Goal: Task Accomplishment & Management: Use online tool/utility

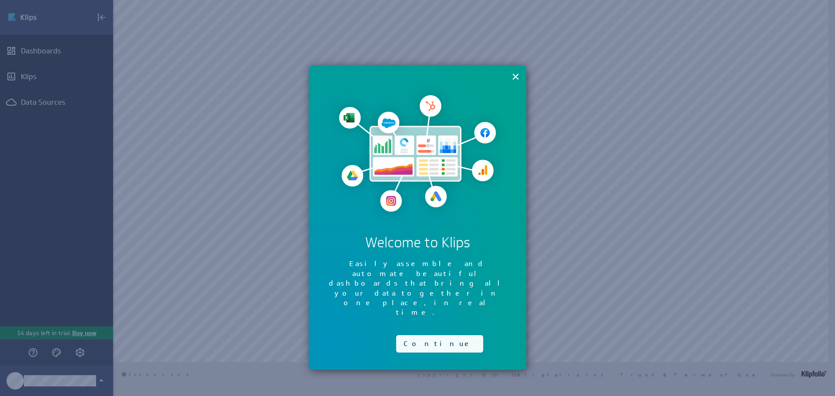
click at [411, 335] on button "Continue" at bounding box center [439, 343] width 87 height 17
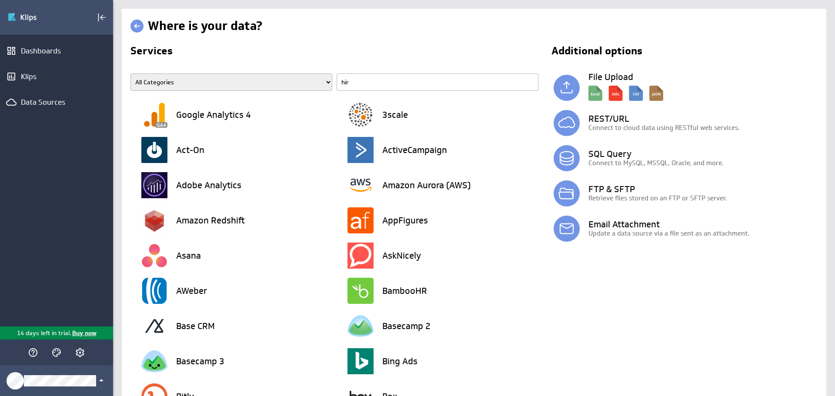
type input "hire"
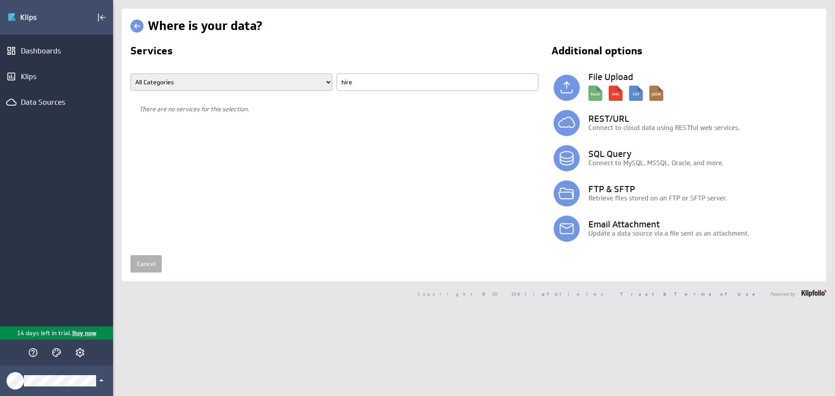
drag, startPoint x: 372, startPoint y: 82, endPoint x: 296, endPoint y: 85, distance: 75.7
click at [299, 85] on span "All Categories Advertising Cloud Storage Customer Support Data Store E-Mail Cam…" at bounding box center [336, 85] width 412 height 24
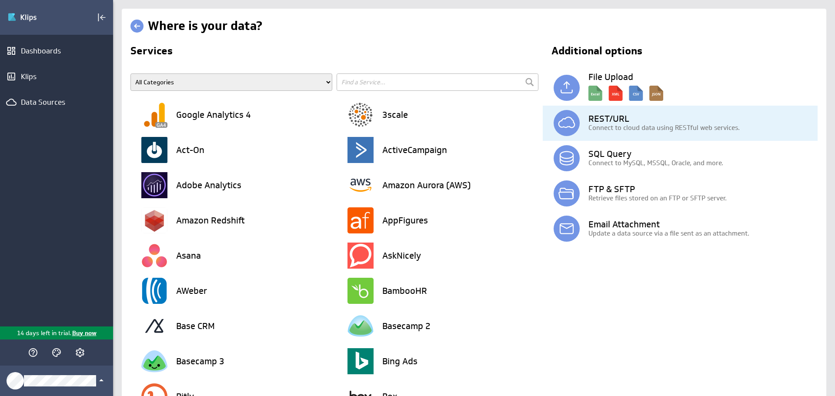
click at [595, 127] on p "Connect to cloud data using RESTful web services." at bounding box center [702, 127] width 229 height 9
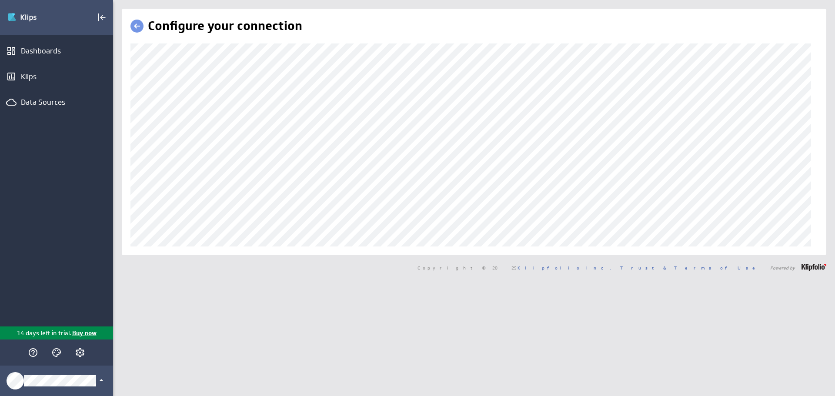
click at [127, 200] on div "Configure your connection" at bounding box center [474, 132] width 704 height 247
click at [129, 199] on div "Configure your connection" at bounding box center [474, 132] width 704 height 247
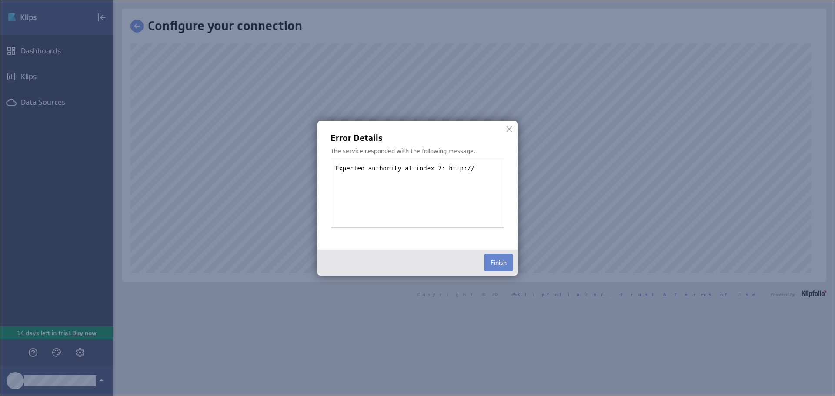
click at [508, 261] on button "Finish" at bounding box center [498, 262] width 29 height 17
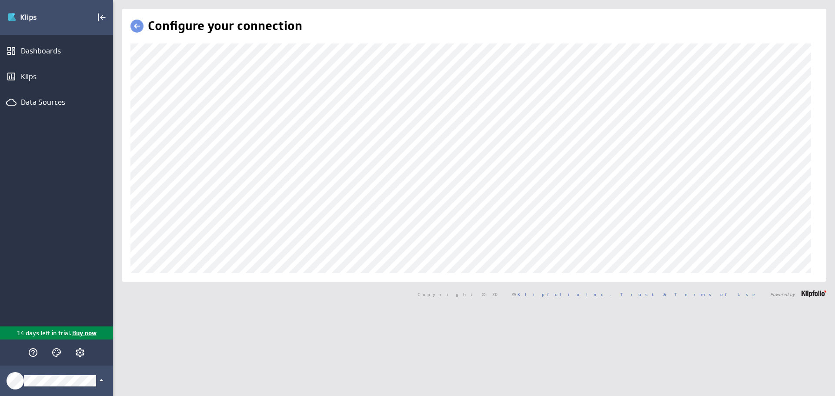
click at [119, 71] on div "Configure your connection" at bounding box center [474, 145] width 722 height 273
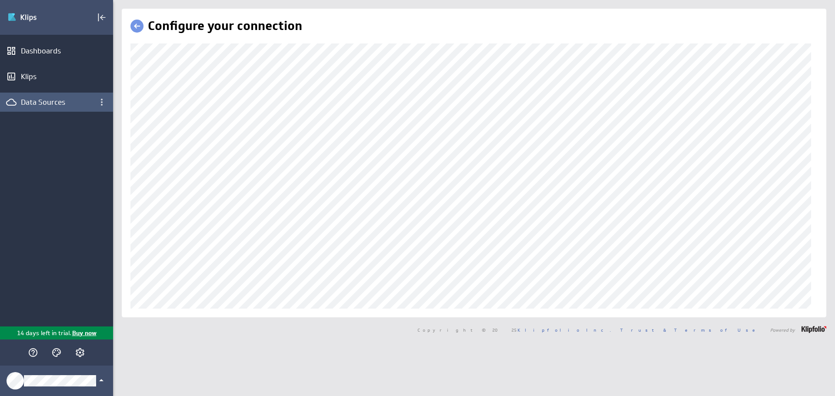
click at [53, 106] on div "Data Sources" at bounding box center [56, 102] width 71 height 10
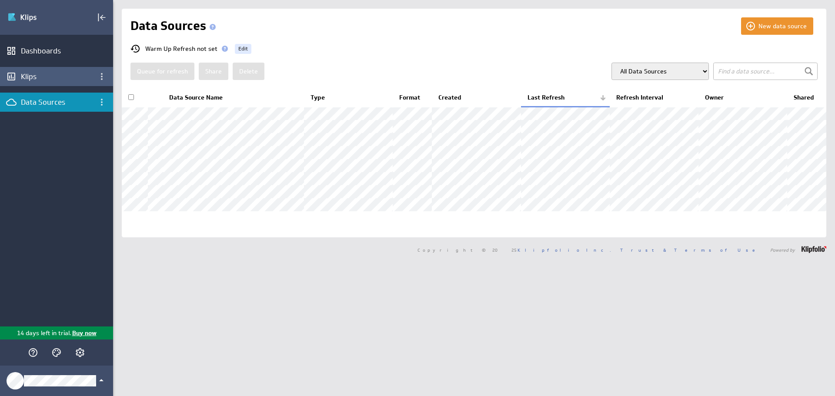
click at [47, 77] on div "Klips" at bounding box center [56, 77] width 71 height 10
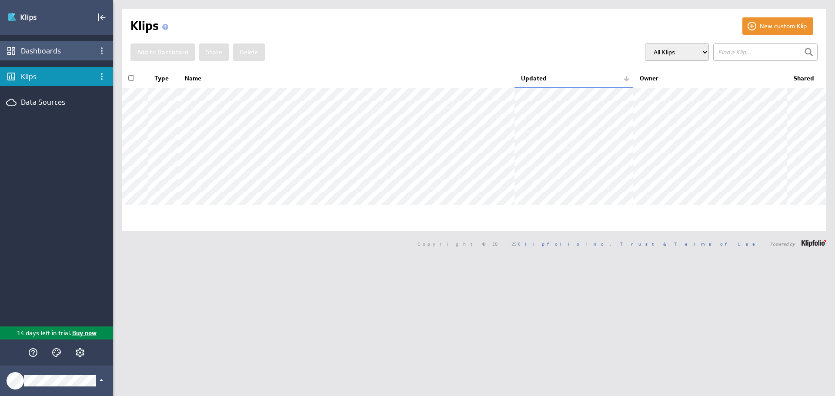
click at [34, 55] on div "Dashboards" at bounding box center [56, 51] width 71 height 10
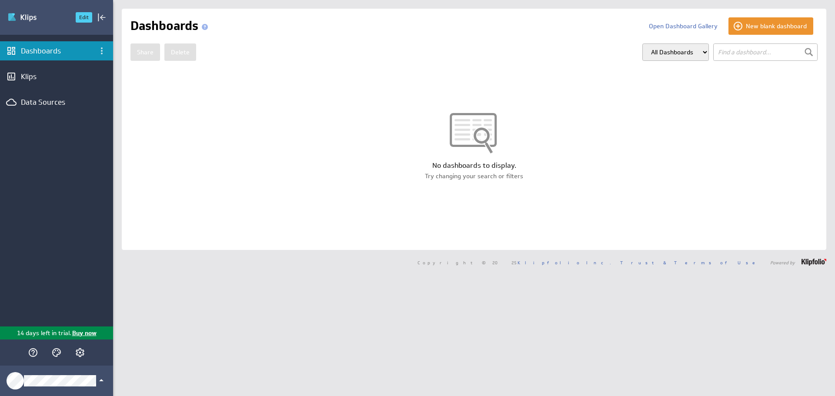
click at [33, 15] on img "Go to Dashboards" at bounding box center [37, 17] width 61 height 14
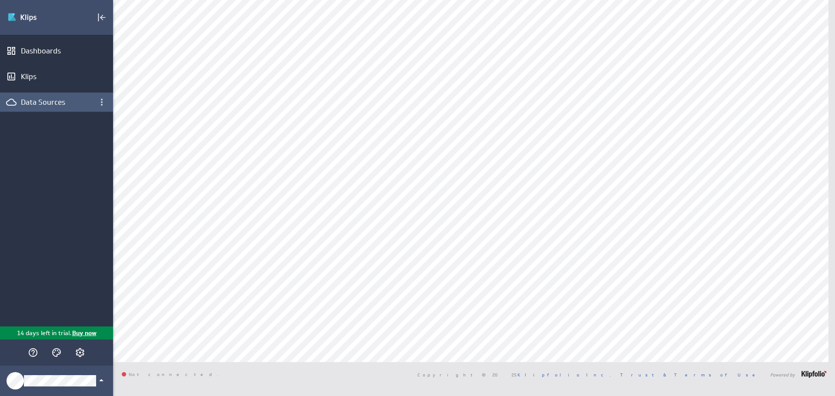
click at [53, 106] on div "Data Sources" at bounding box center [56, 102] width 71 height 10
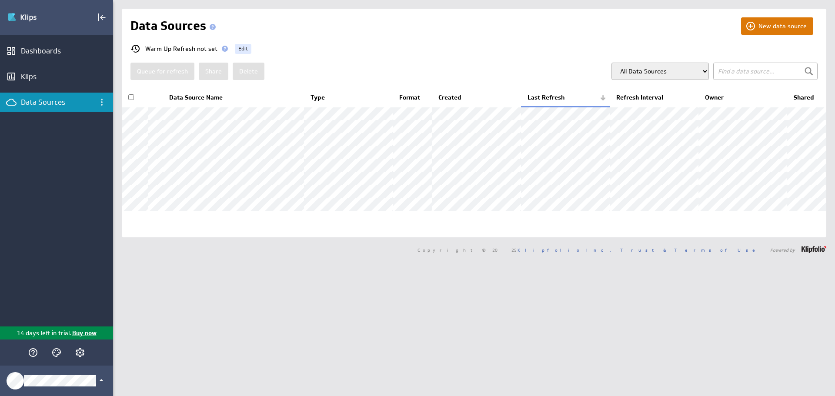
click at [758, 30] on button "New data source" at bounding box center [777, 25] width 72 height 17
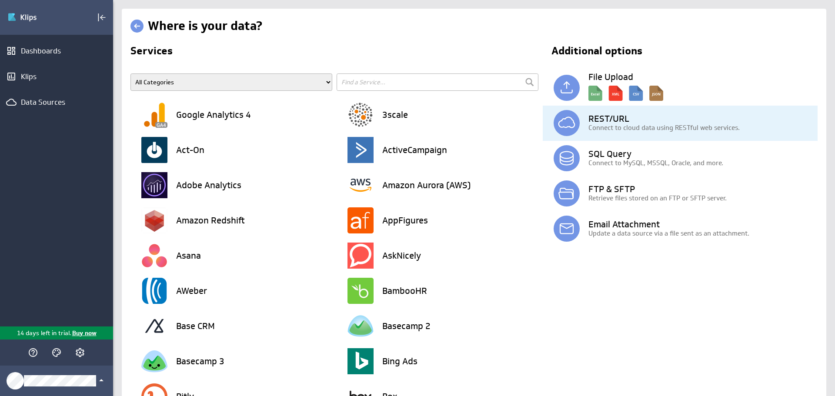
click at [613, 121] on h3 "REST/URL" at bounding box center [702, 118] width 229 height 9
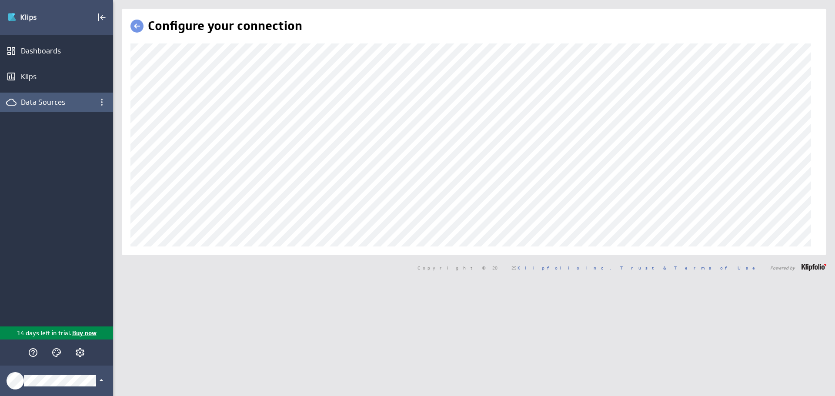
click at [75, 102] on div "(no message) Edit Dashboards Klips Data Sources 14 days left in trial. Buy now …" at bounding box center [417, 198] width 835 height 396
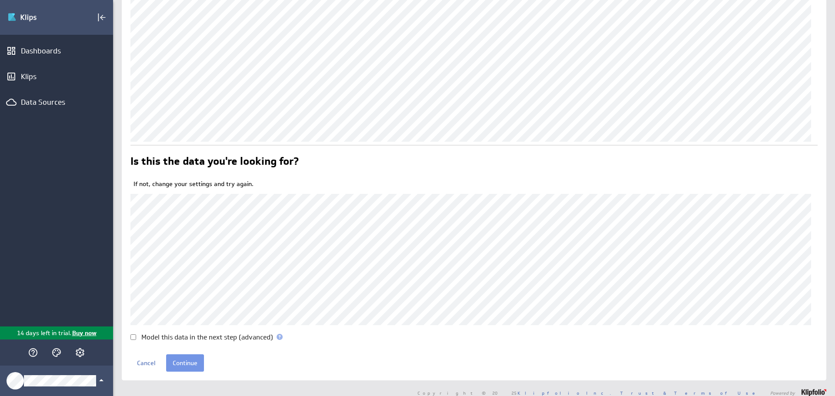
scroll to position [113, 0]
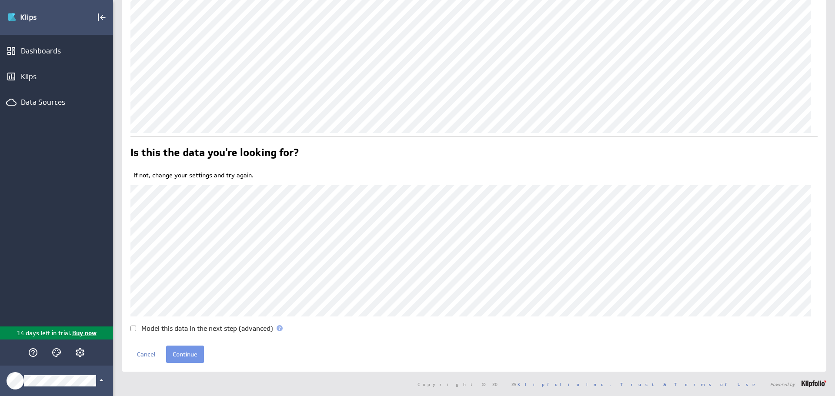
click at [199, 150] on h2 "Is this the data you're looking for?" at bounding box center [214, 154] width 168 height 14
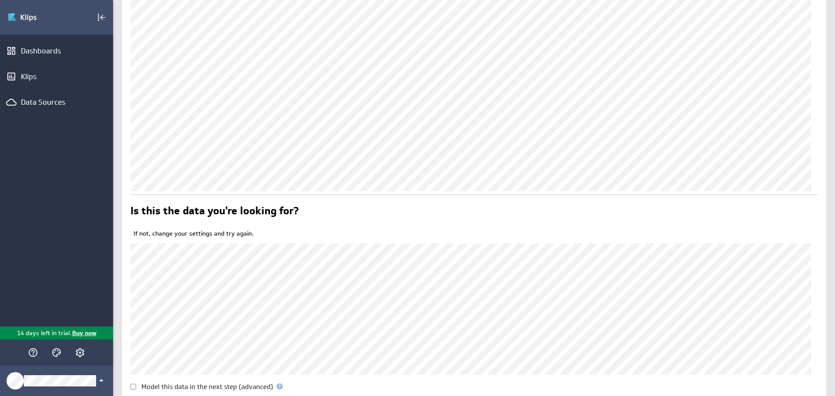
scroll to position [0, 0]
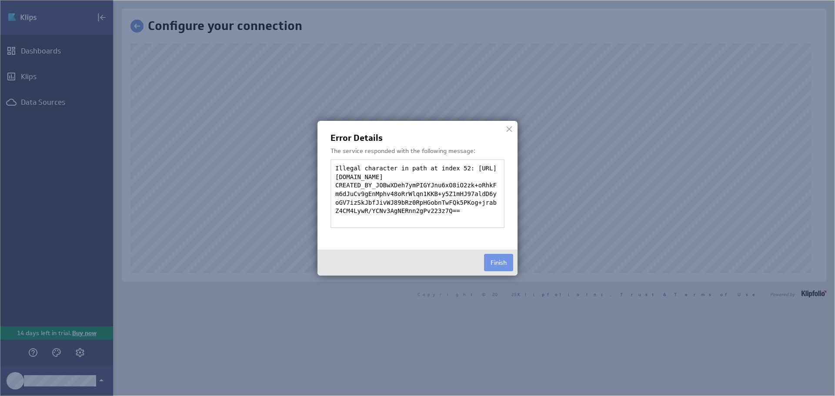
click at [507, 127] on div at bounding box center [509, 129] width 13 height 13
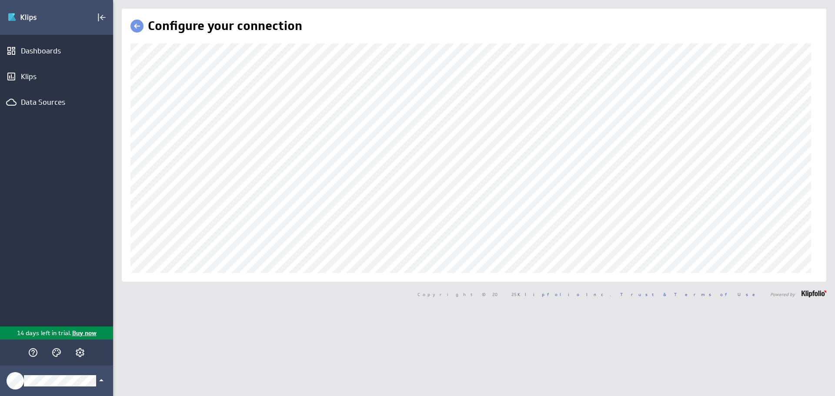
click at [105, 77] on div "(no message) Edit Dashboards Klips Data Sources 14 days left in trial. Buy now …" at bounding box center [417, 198] width 835 height 396
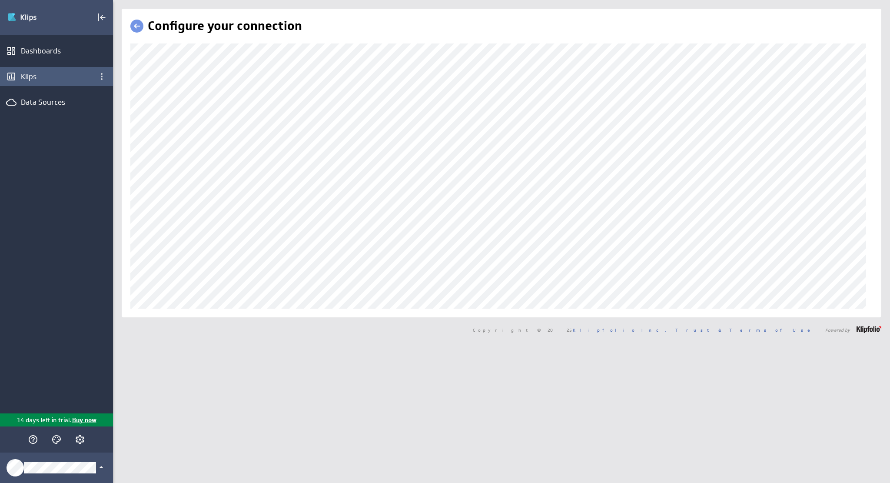
click at [23, 84] on div "(no message) Edit Dashboards Klips Data Sources 14 days left in trial. Buy now …" at bounding box center [445, 241] width 890 height 483
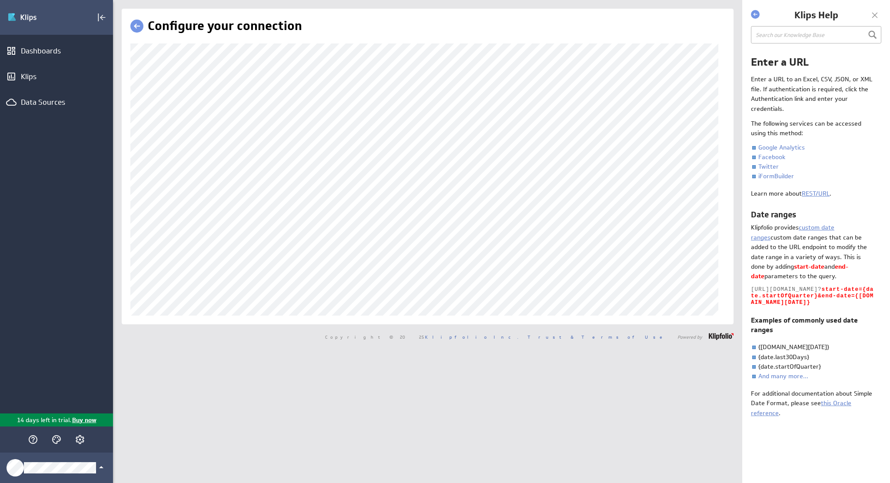
click at [834, 15] on div at bounding box center [875, 15] width 13 height 13
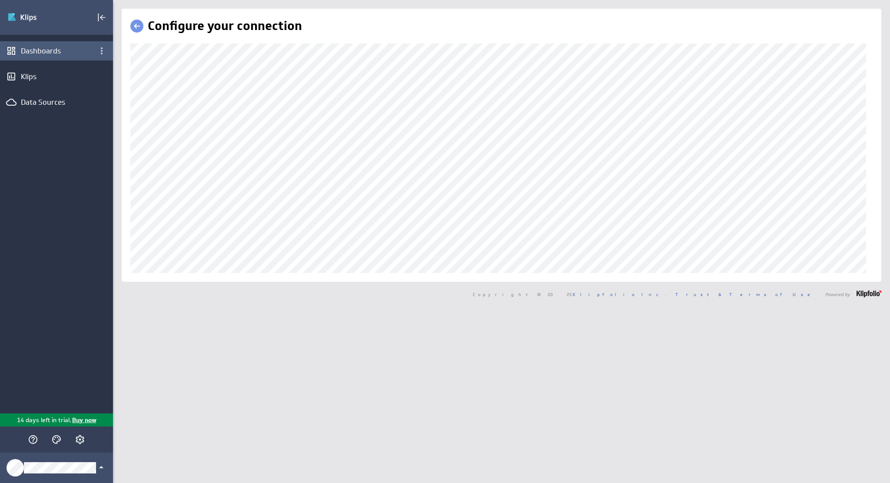
click at [70, 59] on div "(no message) Edit Dashboards Klips Data Sources 14 days left in trial. Buy now …" at bounding box center [445, 241] width 890 height 483
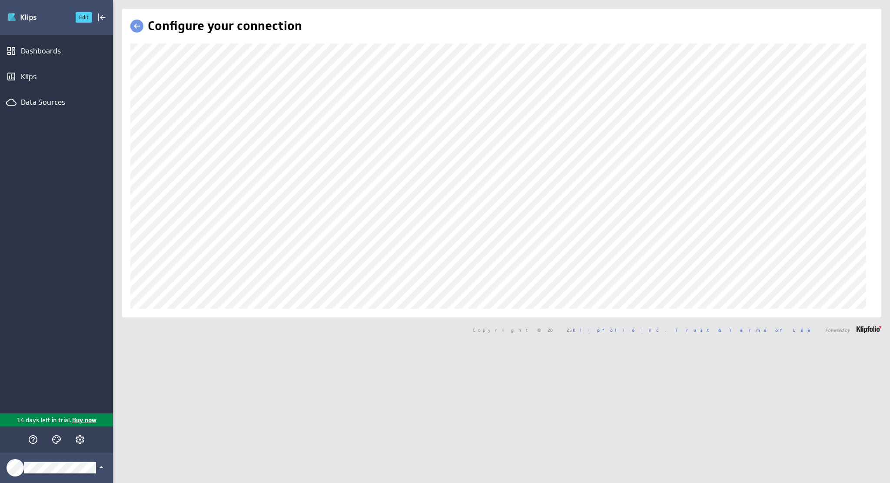
click at [39, 18] on img "Go to Dashboards" at bounding box center [37, 17] width 61 height 14
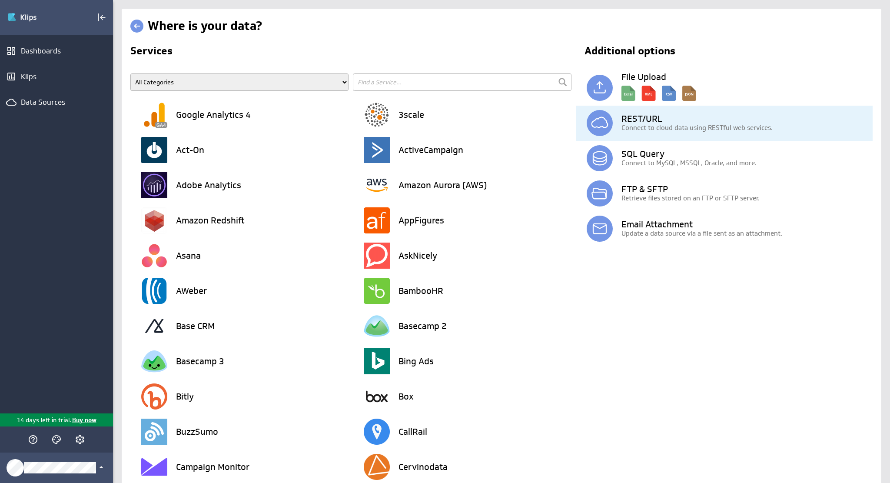
click at [606, 128] on img at bounding box center [600, 123] width 26 height 26
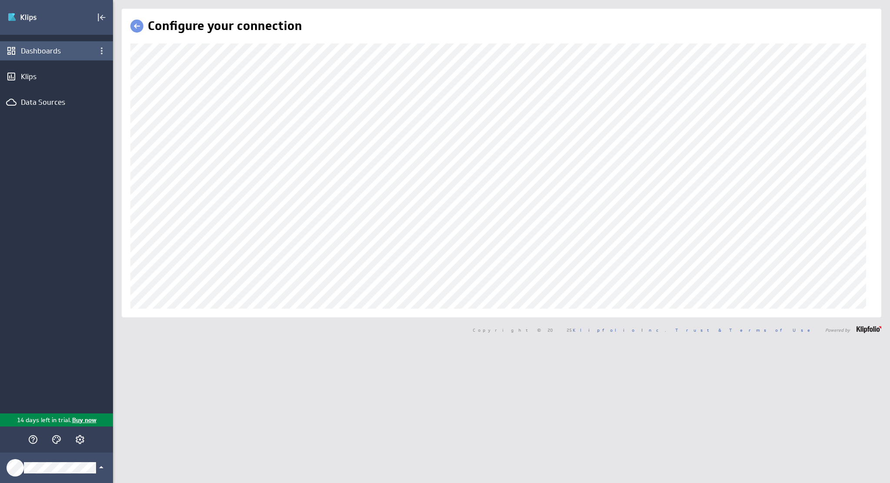
click at [120, 60] on div "Configure your connection" at bounding box center [501, 163] width 777 height 309
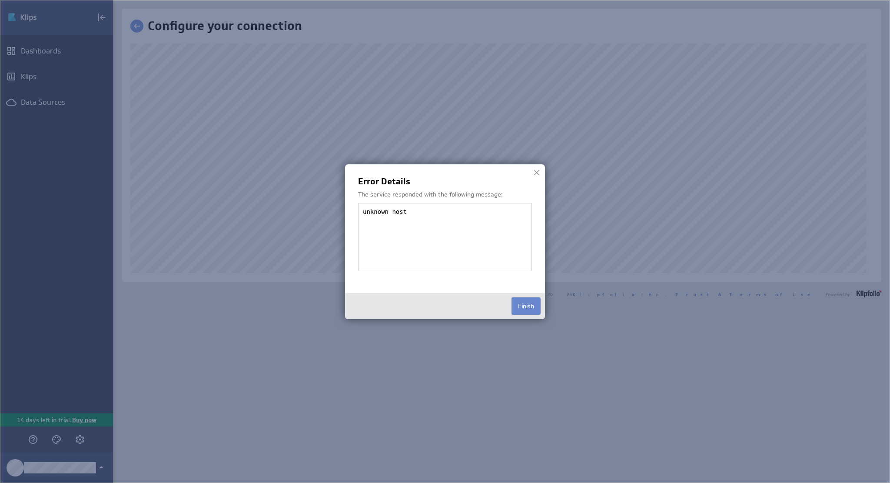
click at [530, 303] on button "Finish" at bounding box center [526, 305] width 29 height 17
click at [537, 171] on div at bounding box center [536, 172] width 13 height 13
click at [532, 173] on div at bounding box center [536, 172] width 13 height 13
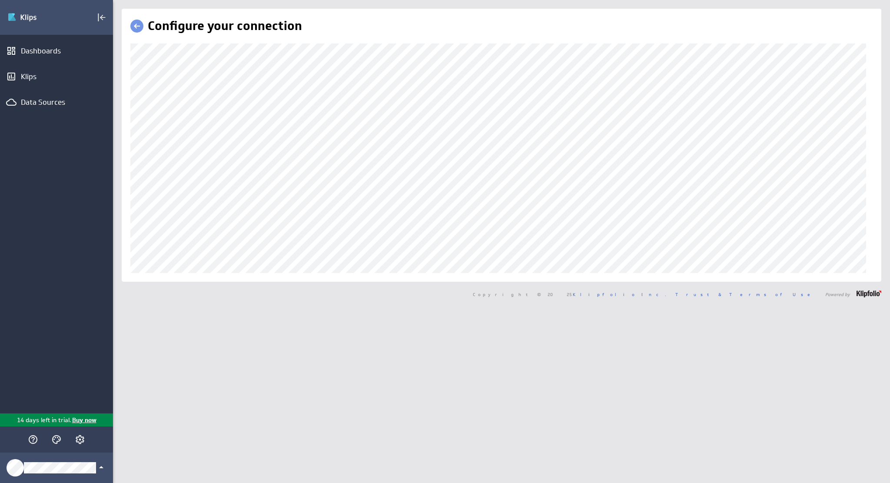
click at [0, 48] on html "(no message) Edit Dashboards Klips Data Sources 14 days left in trial. Buy now …" at bounding box center [445, 241] width 890 height 483
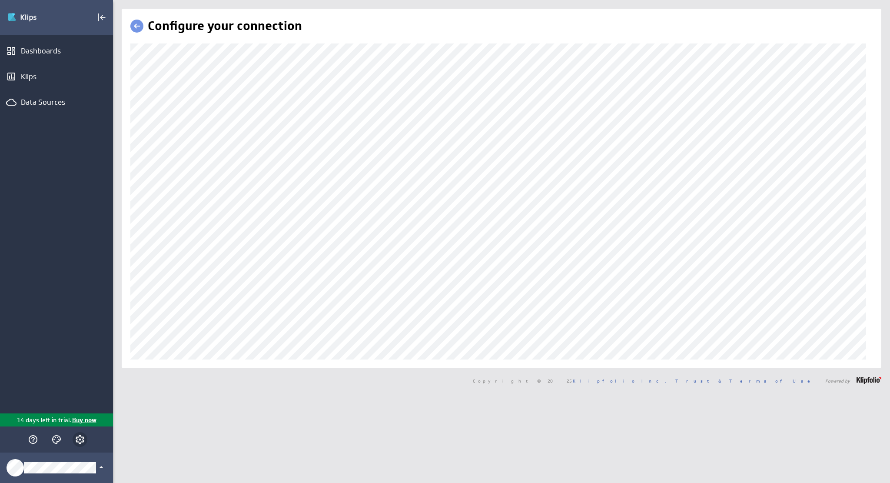
click at [76, 440] on icon "Account and settings" at bounding box center [80, 439] width 10 height 10
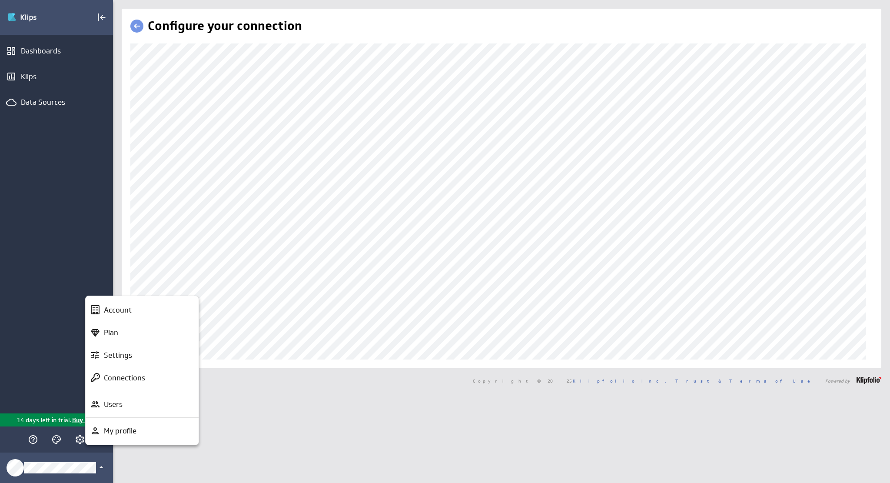
click at [110, 467] on div at bounding box center [445, 241] width 890 height 483
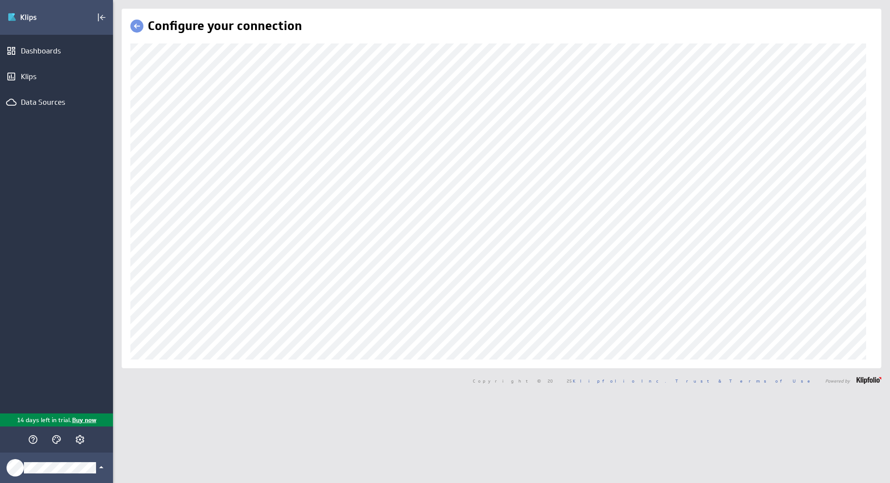
click at [104, 467] on icon "Klipfolio Account" at bounding box center [101, 467] width 10 height 10
click at [101, 467] on div at bounding box center [445, 241] width 890 height 483
click at [38, 16] on img "Go to Dashboards" at bounding box center [37, 17] width 61 height 14
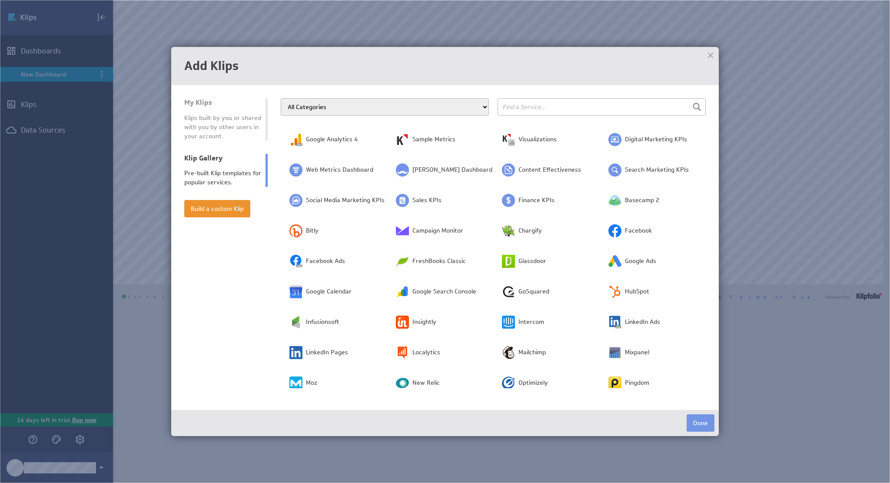
click at [341, 109] on select "All Categories Advertising Cloud Storage Customer Support Dashboard Gallery Dat…" at bounding box center [385, 106] width 208 height 17
click at [566, 109] on input "text" at bounding box center [602, 106] width 208 height 17
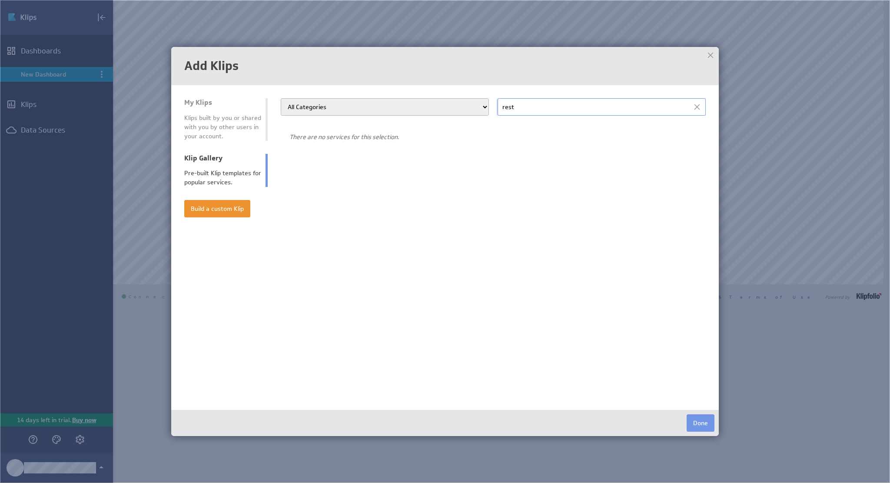
type input "rest"
click at [365, 104] on select "All Categories Advertising Cloud Storage Customer Support Dashboard Gallery Dat…" at bounding box center [385, 106] width 208 height 17
click at [230, 210] on button "Build a custom Klip" at bounding box center [217, 208] width 66 height 17
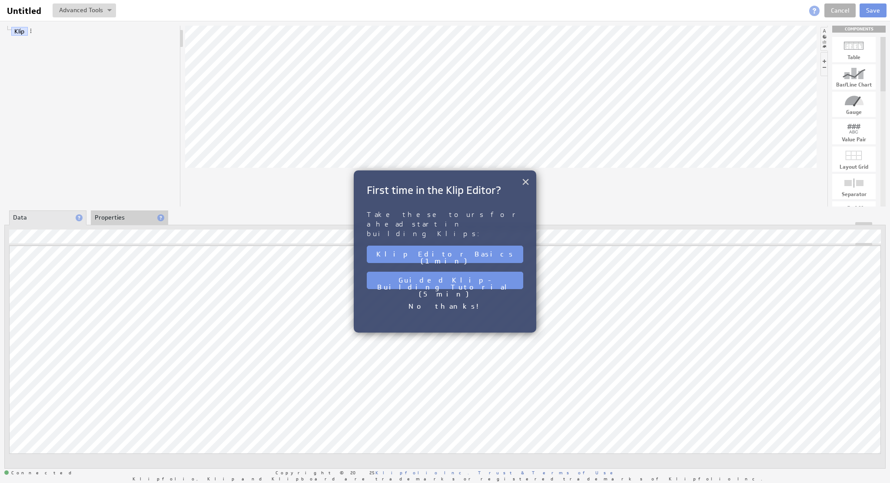
click at [530, 180] on button "×" at bounding box center [526, 181] width 8 height 17
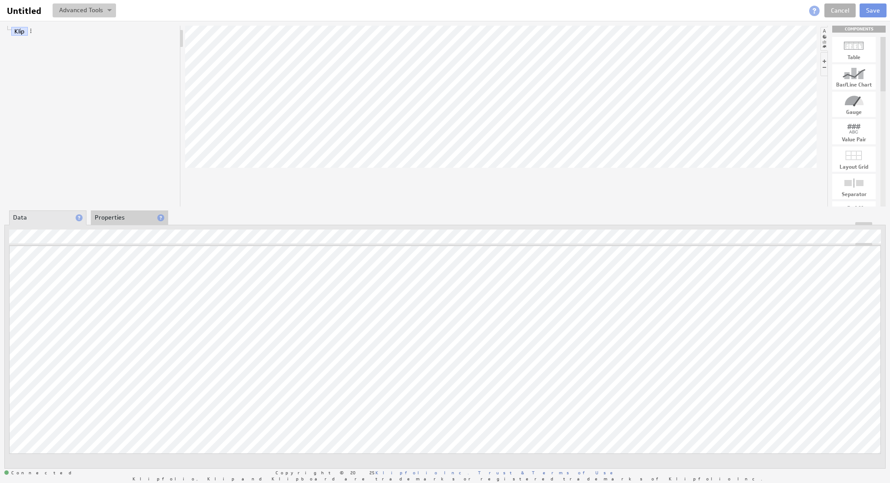
click at [110, 8] on button at bounding box center [84, 10] width 63 height 14
click at [67, 218] on li "Data" at bounding box center [47, 217] width 77 height 15
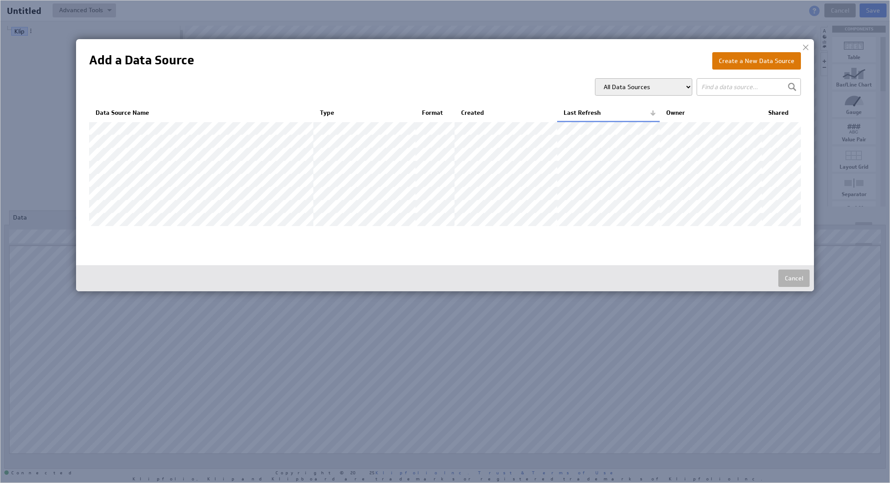
click at [756, 61] on button "Create a New Data Source" at bounding box center [757, 60] width 89 height 17
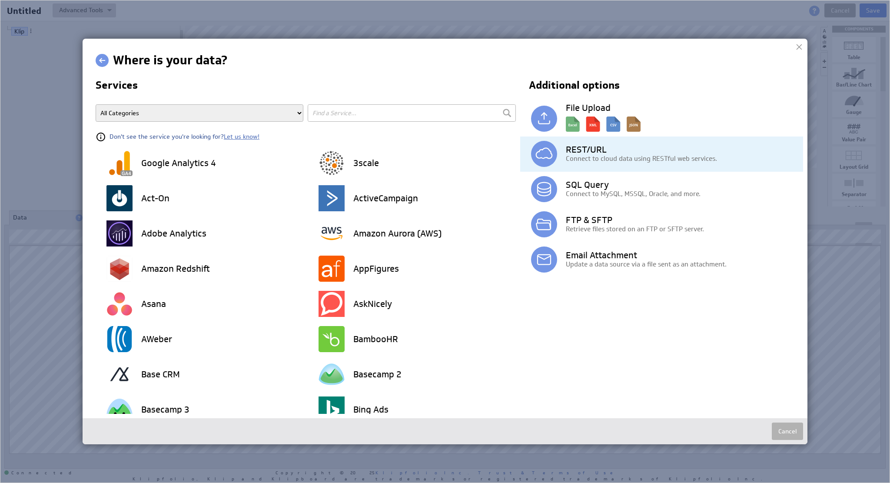
click at [569, 160] on p "Connect to cloud data using RESTful web services." at bounding box center [684, 158] width 237 height 9
click at [544, 150] on img at bounding box center [544, 154] width 26 height 26
click at [541, 159] on img at bounding box center [544, 154] width 26 height 26
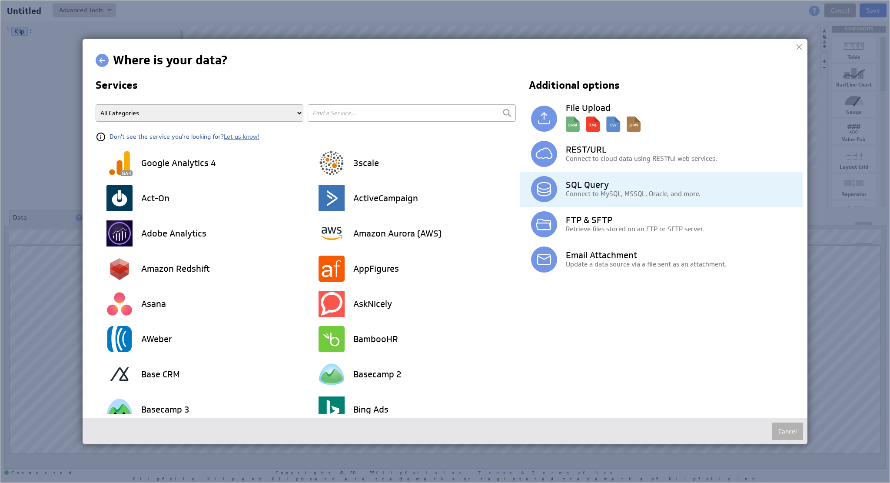
click at [566, 180] on h3 "SQL Query" at bounding box center [684, 184] width 237 height 9
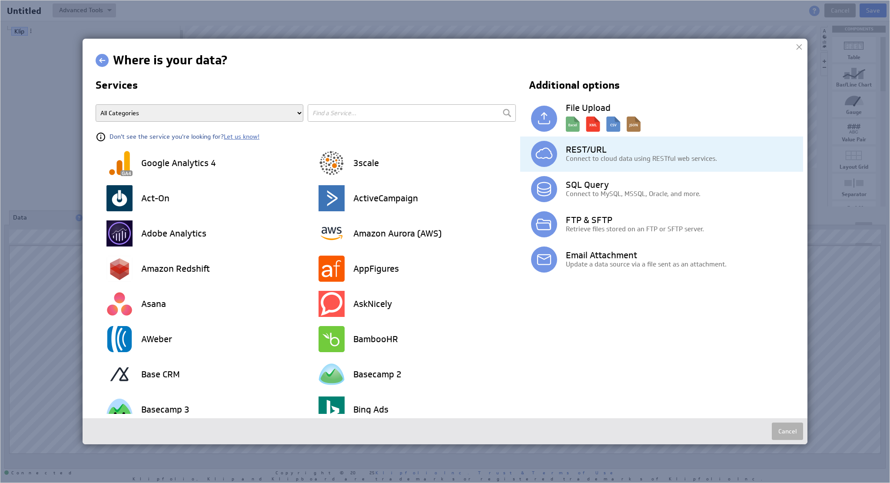
click at [536, 151] on img at bounding box center [544, 154] width 26 height 26
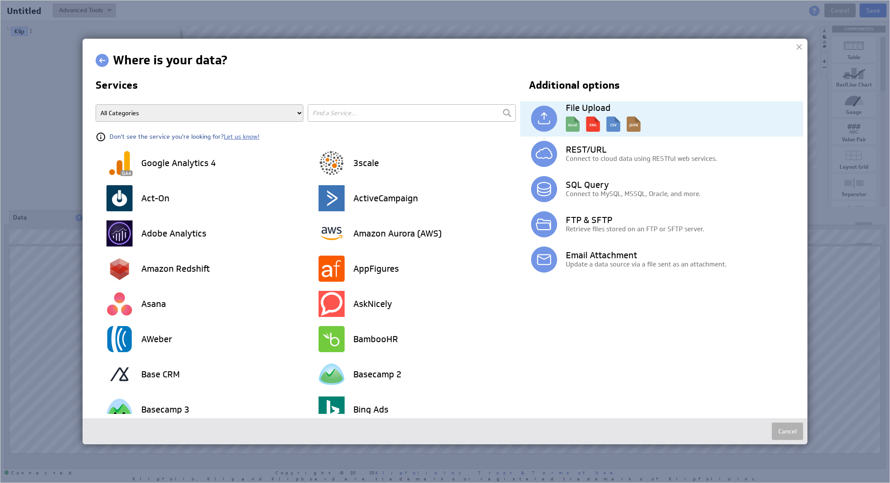
click at [544, 113] on img at bounding box center [544, 119] width 26 height 26
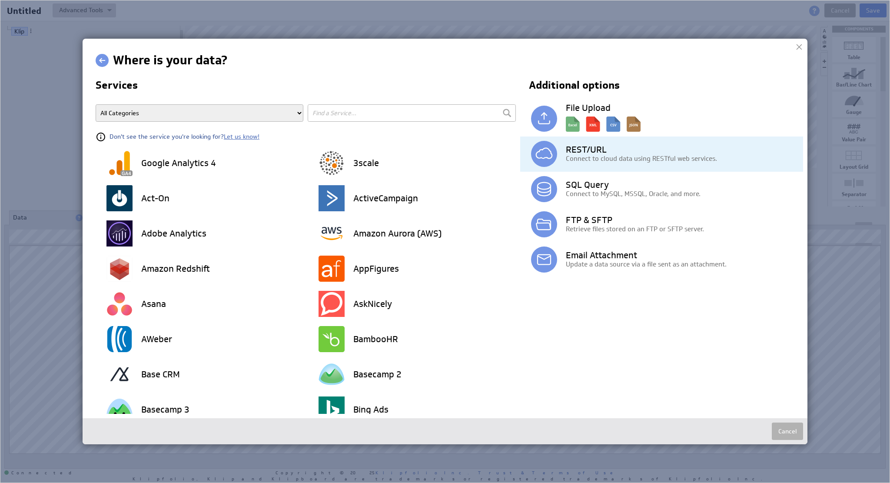
click at [542, 160] on img at bounding box center [544, 154] width 26 height 26
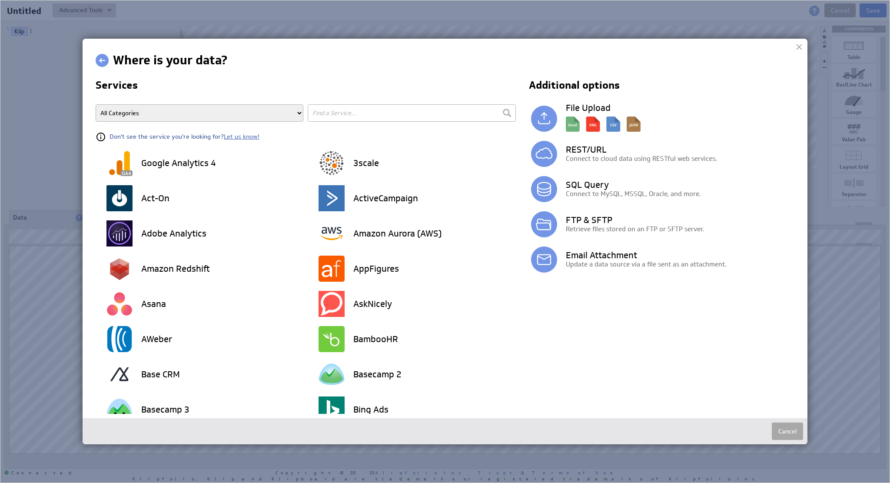
click at [787, 436] on button "Cancel" at bounding box center [787, 431] width 31 height 17
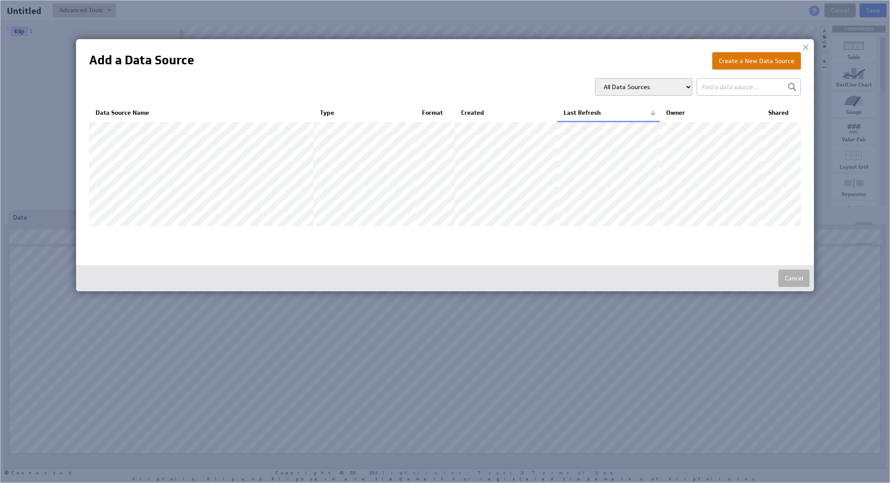
click at [760, 57] on button "Create a New Data Source" at bounding box center [757, 60] width 89 height 17
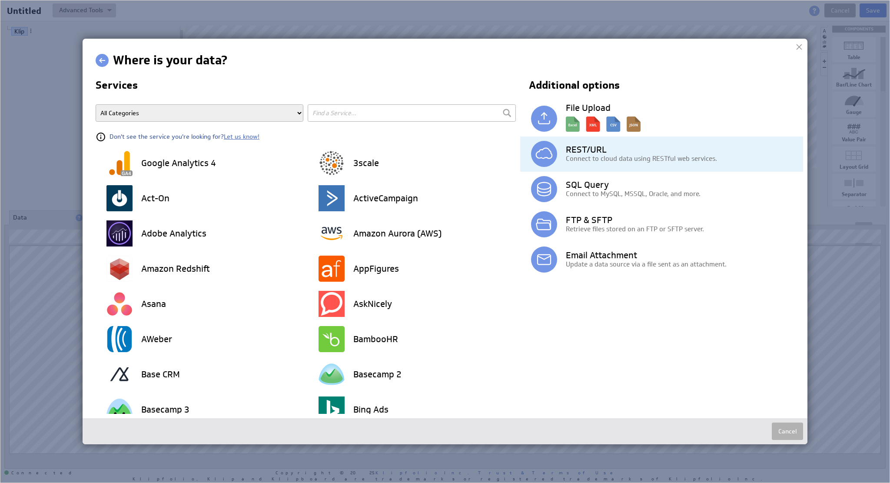
click at [576, 160] on p "Connect to cloud data using RESTful web services." at bounding box center [684, 158] width 237 height 9
click at [544, 151] on img at bounding box center [544, 154] width 26 height 26
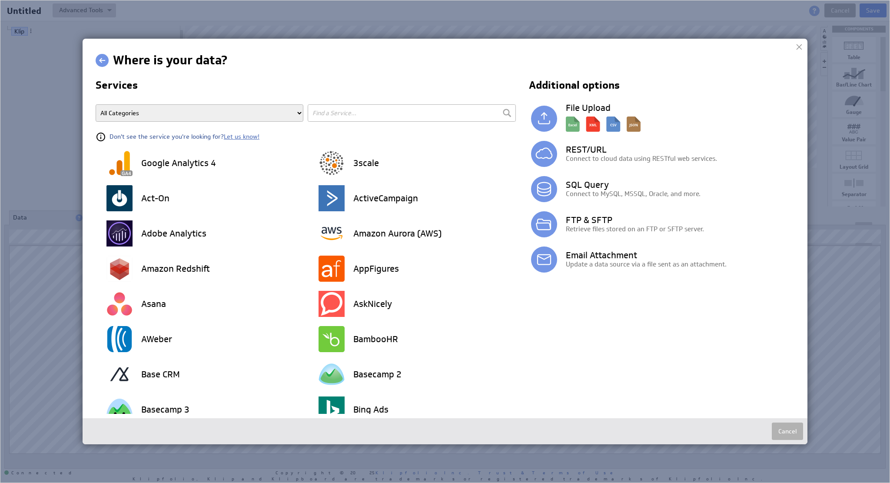
click at [444, 424] on td "Cancel" at bounding box center [445, 431] width 716 height 17
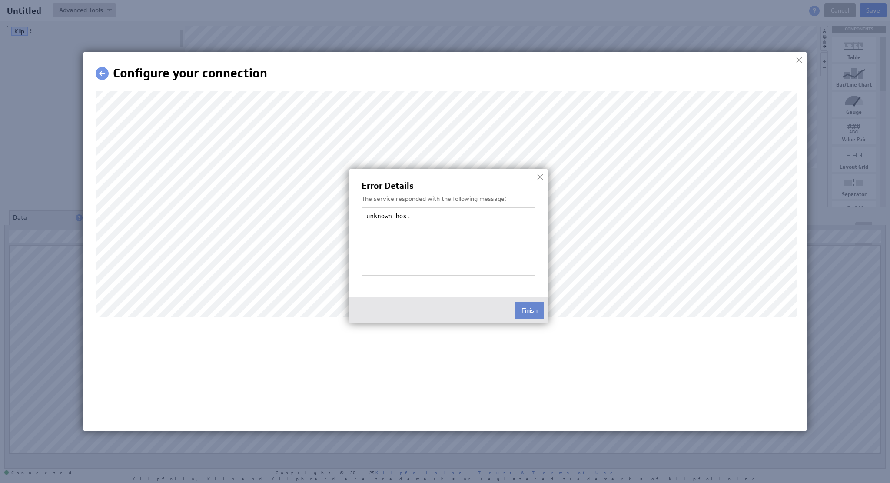
click at [534, 310] on button "Finish" at bounding box center [529, 310] width 29 height 17
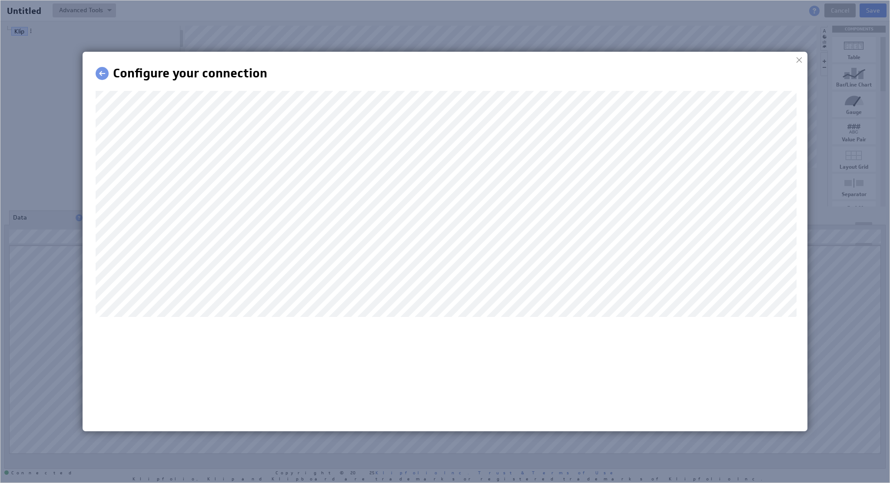
click at [96, 97] on html "Configure your connection Klips Help Account What's New Help Sign Out" at bounding box center [452, 191] width 712 height 252
click at [799, 57] on div at bounding box center [799, 59] width 13 height 13
